Goal: Find contact information: Find contact information

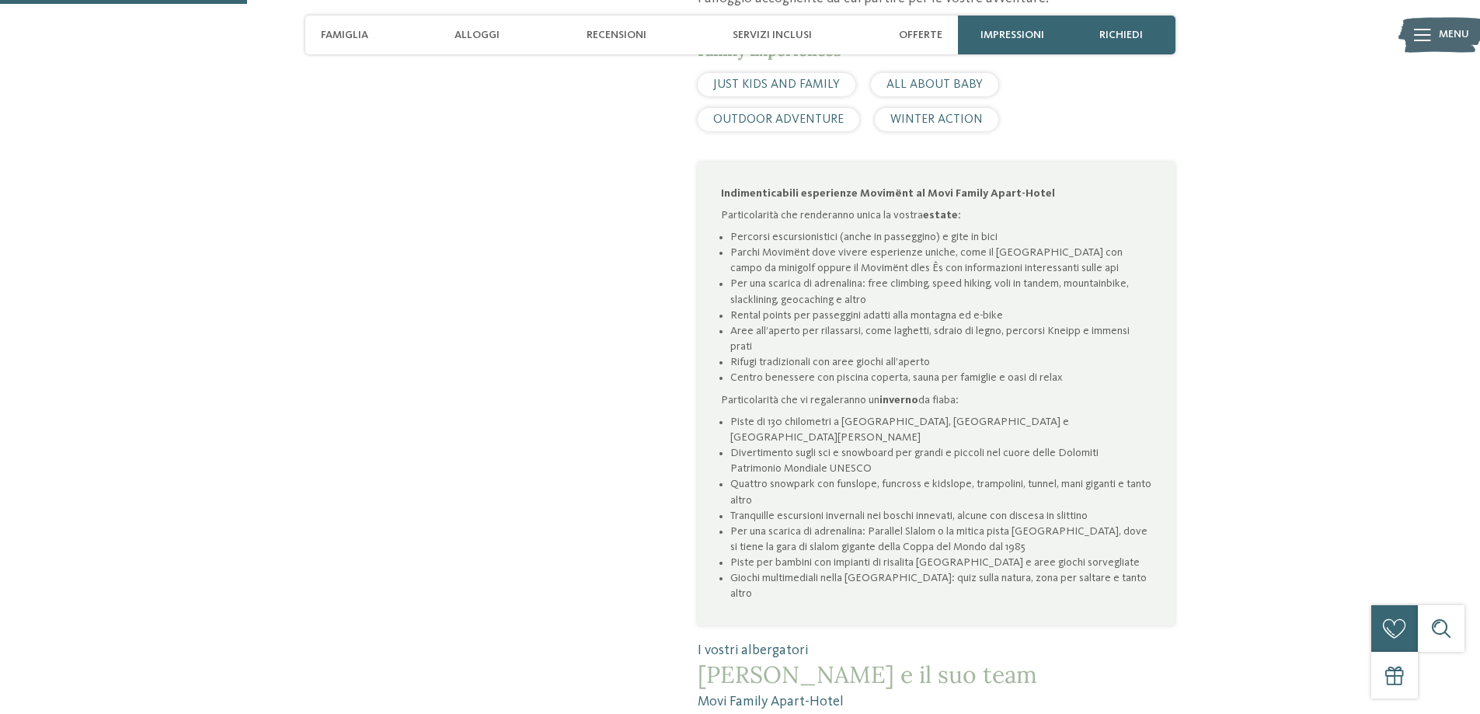
scroll to position [1088, 0]
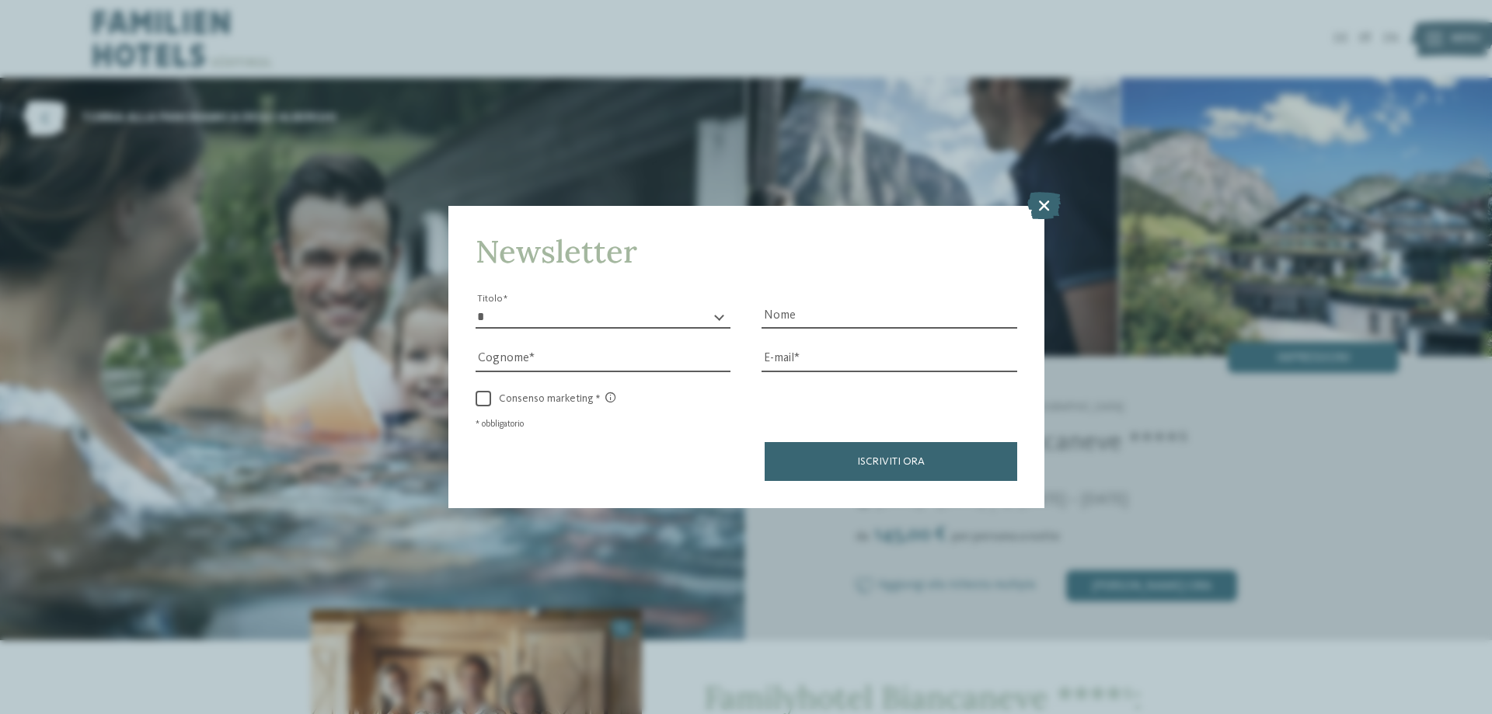
drag, startPoint x: 1039, startPoint y: 207, endPoint x: 1006, endPoint y: 221, distance: 36.2
click at [1040, 207] on icon at bounding box center [1043, 205] width 33 height 27
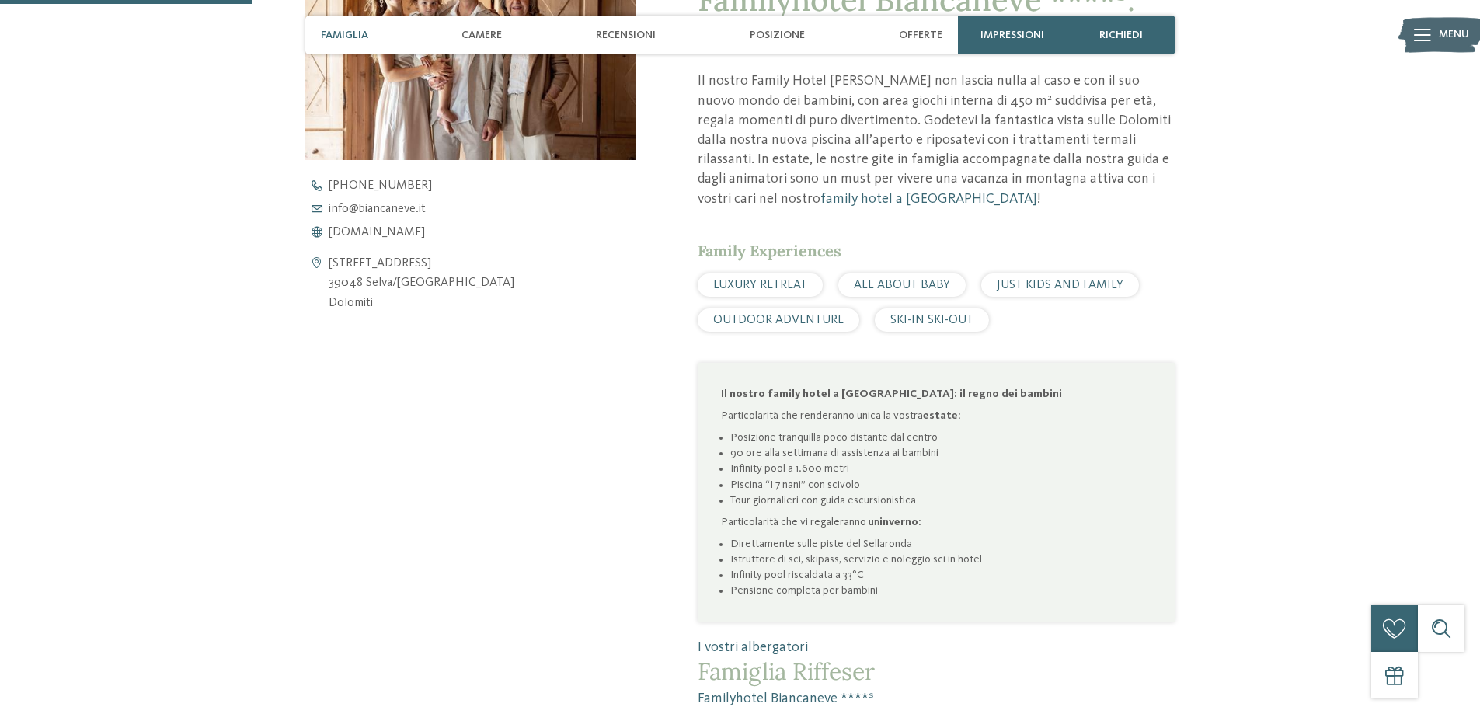
scroll to position [777, 0]
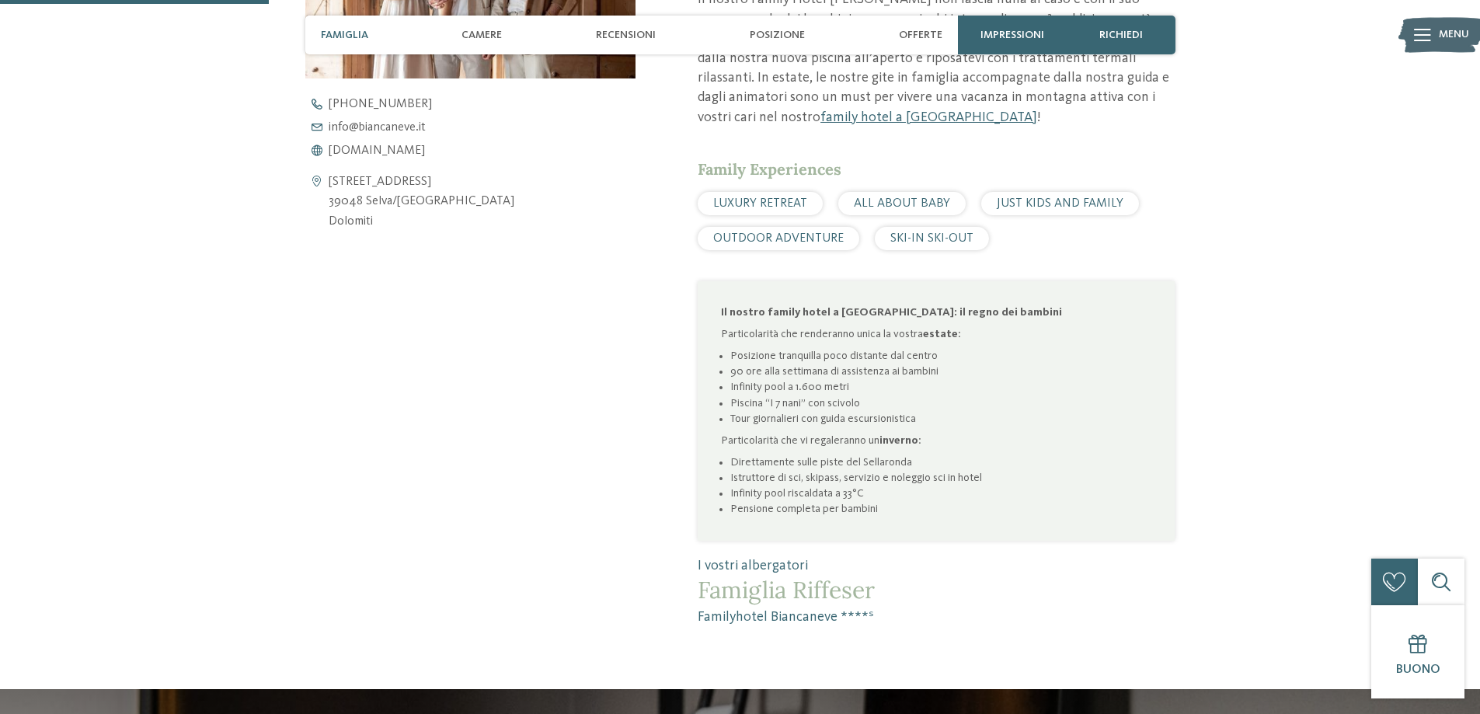
click at [511, 178] on div "[STREET_ADDRESS] [GEOGRAPHIC_DATA]/[GEOGRAPHIC_DATA] Dolomiti" at bounding box center [470, 203] width 331 height 60
click at [388, 128] on span "info@ no-spam. biancaneve. no-spam. it" at bounding box center [377, 127] width 97 height 12
click at [388, 127] on span "info@ no-spam. biancaneve. no-spam. it" at bounding box center [377, 127] width 97 height 12
